Goal: Transaction & Acquisition: Obtain resource

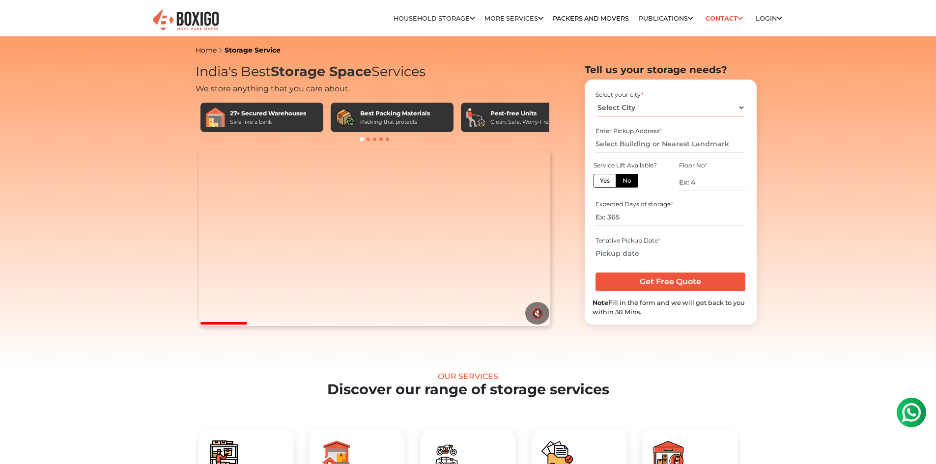
click at [644, 106] on select "Select City [GEOGRAPHIC_DATA] [GEOGRAPHIC_DATA] [GEOGRAPHIC_DATA] [GEOGRAPHIC_D…" at bounding box center [670, 107] width 150 height 17
select select "[GEOGRAPHIC_DATA]"
click at [595, 99] on select "Select City [GEOGRAPHIC_DATA] [GEOGRAPHIC_DATA] [GEOGRAPHIC_DATA] [GEOGRAPHIC_D…" at bounding box center [670, 107] width 150 height 17
click at [630, 143] on input "text" at bounding box center [670, 144] width 150 height 17
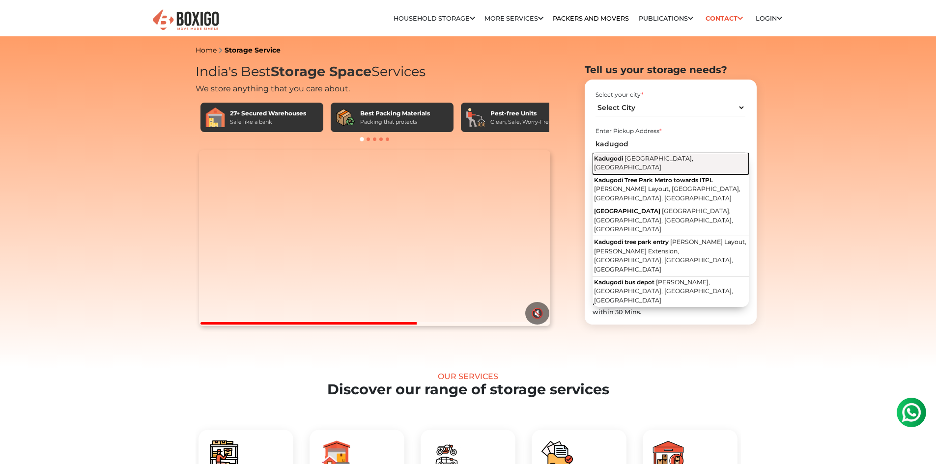
click at [641, 158] on span "[GEOGRAPHIC_DATA], [GEOGRAPHIC_DATA]" at bounding box center [643, 163] width 99 height 17
type input "Kadugodi, [GEOGRAPHIC_DATA], [GEOGRAPHIC_DATA]"
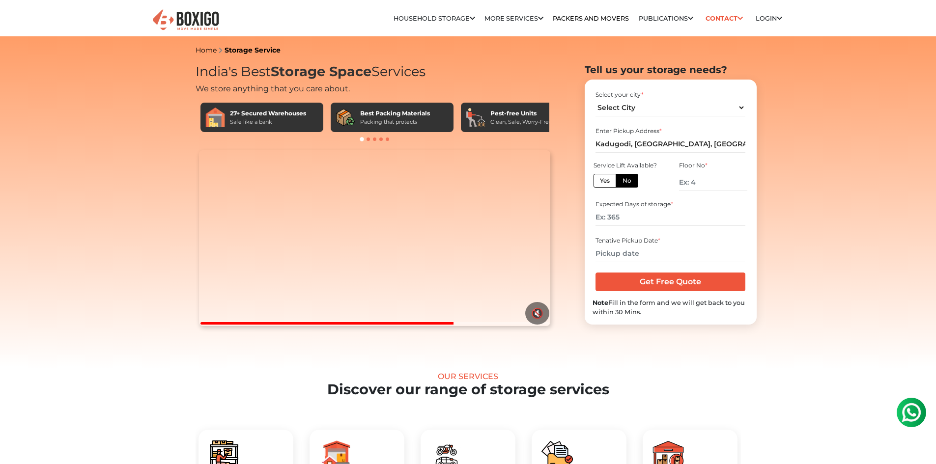
click at [607, 182] on label "Yes" at bounding box center [604, 181] width 23 height 14
click at [606, 182] on input "Yes" at bounding box center [603, 179] width 6 height 6
radio input "true"
click at [635, 215] on input "number" at bounding box center [670, 217] width 150 height 17
type input "180"
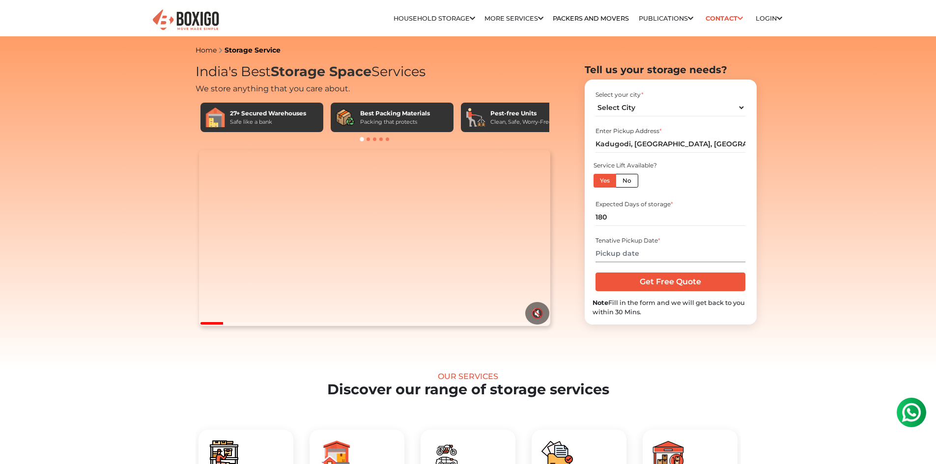
click at [647, 251] on input "text" at bounding box center [670, 253] width 150 height 17
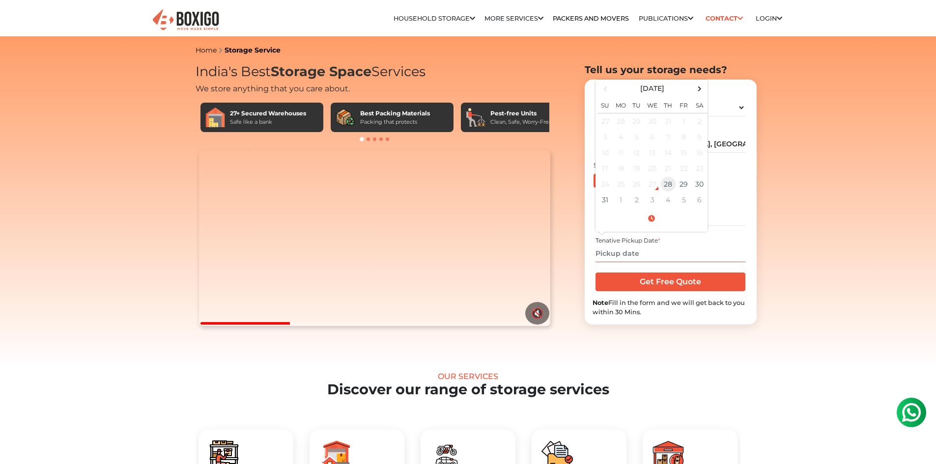
click at [673, 183] on td "28" at bounding box center [668, 184] width 16 height 16
type input "[DATE] 6:31 PM"
click at [661, 282] on input "Get Free Quote" at bounding box center [670, 282] width 150 height 19
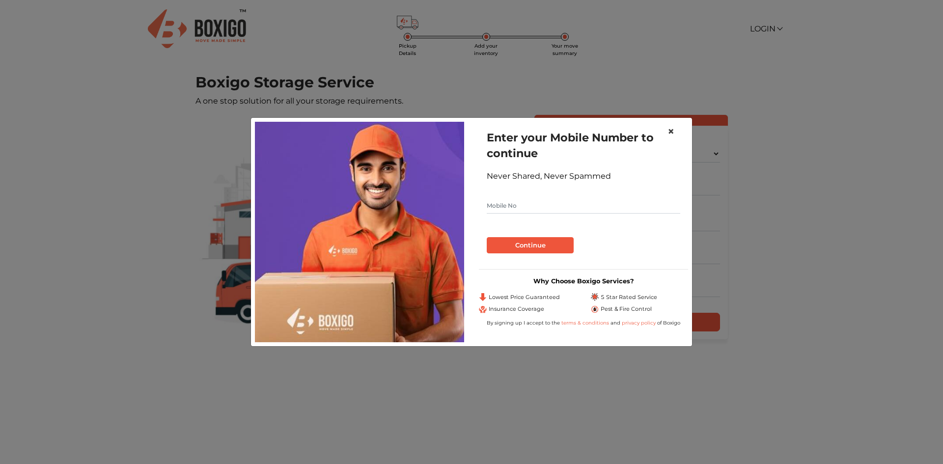
click at [674, 132] on span "×" at bounding box center [671, 131] width 7 height 14
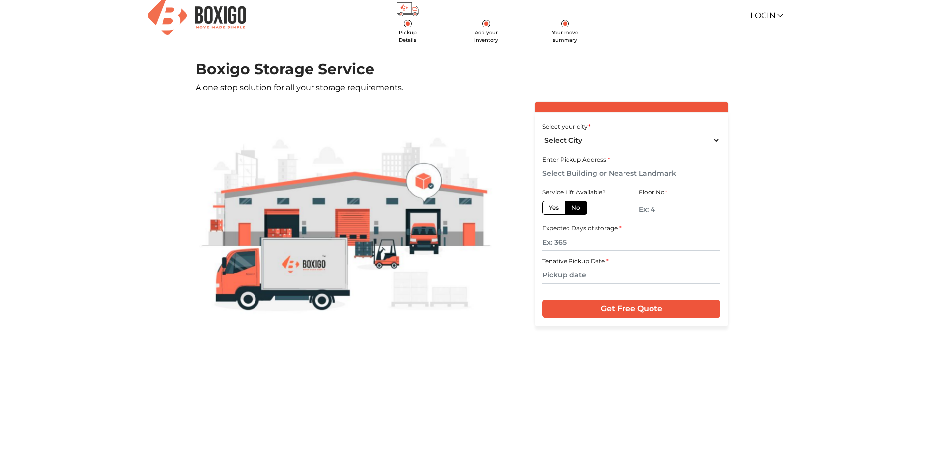
scroll to position [19, 0]
